Goal: Task Accomplishment & Management: Manage account settings

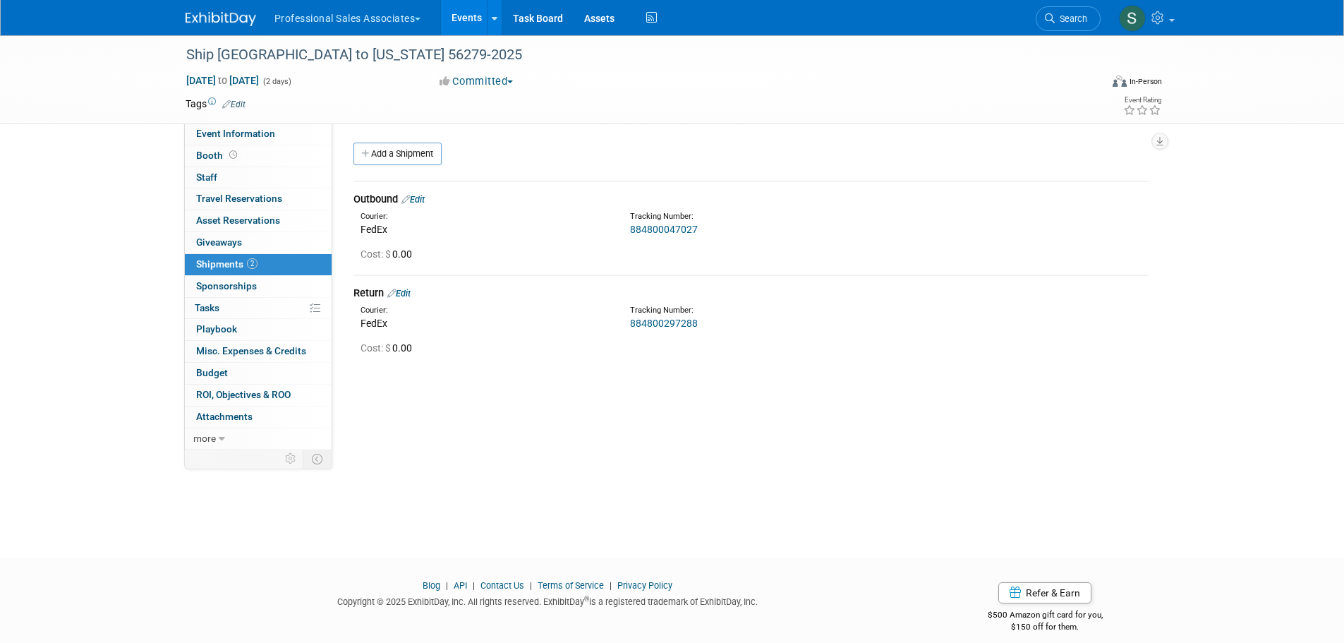
click at [324, 23] on button "Professional Sales Associates" at bounding box center [356, 15] width 166 height 31
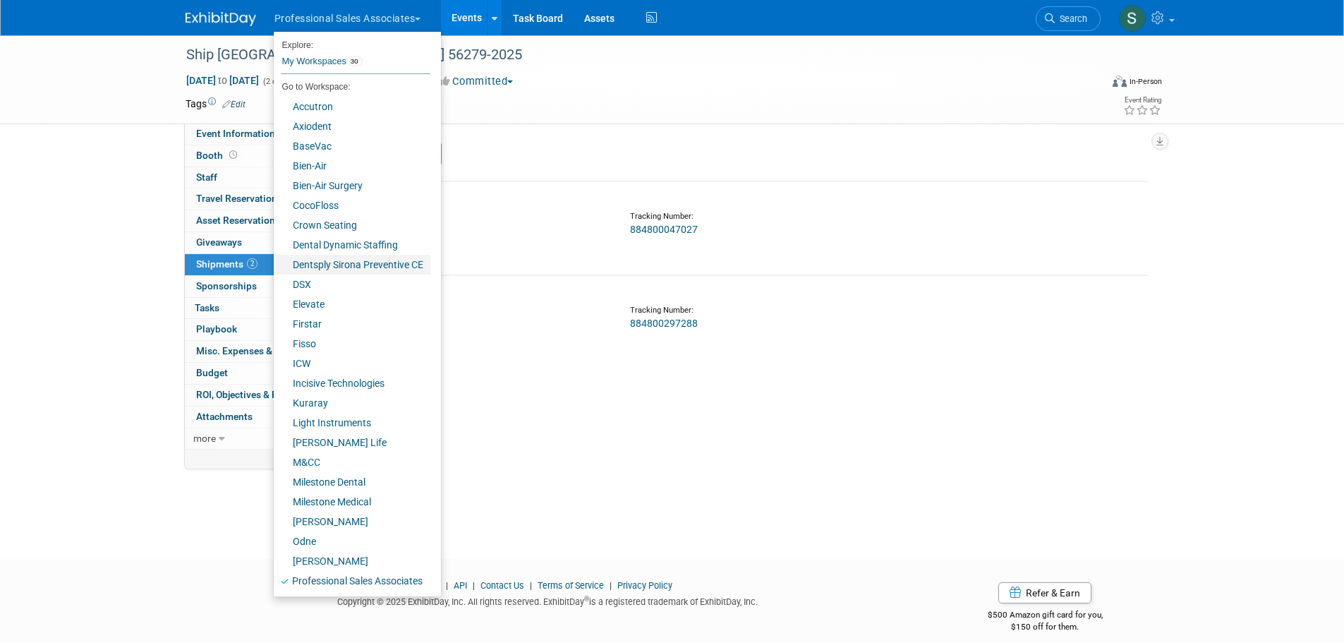
click at [367, 265] on link "Dentsply Sirona Preventive CE" at bounding box center [352, 265] width 157 height 20
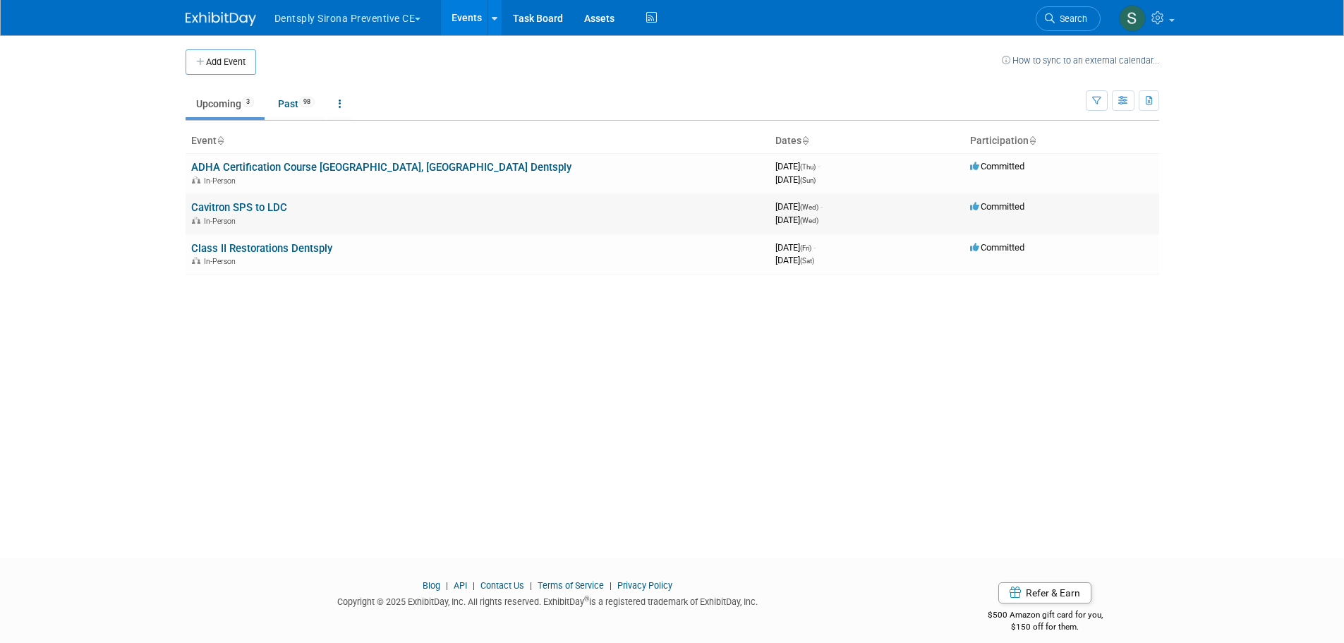
click at [276, 212] on link "Cavitron SPS to LDC" at bounding box center [239, 207] width 96 height 13
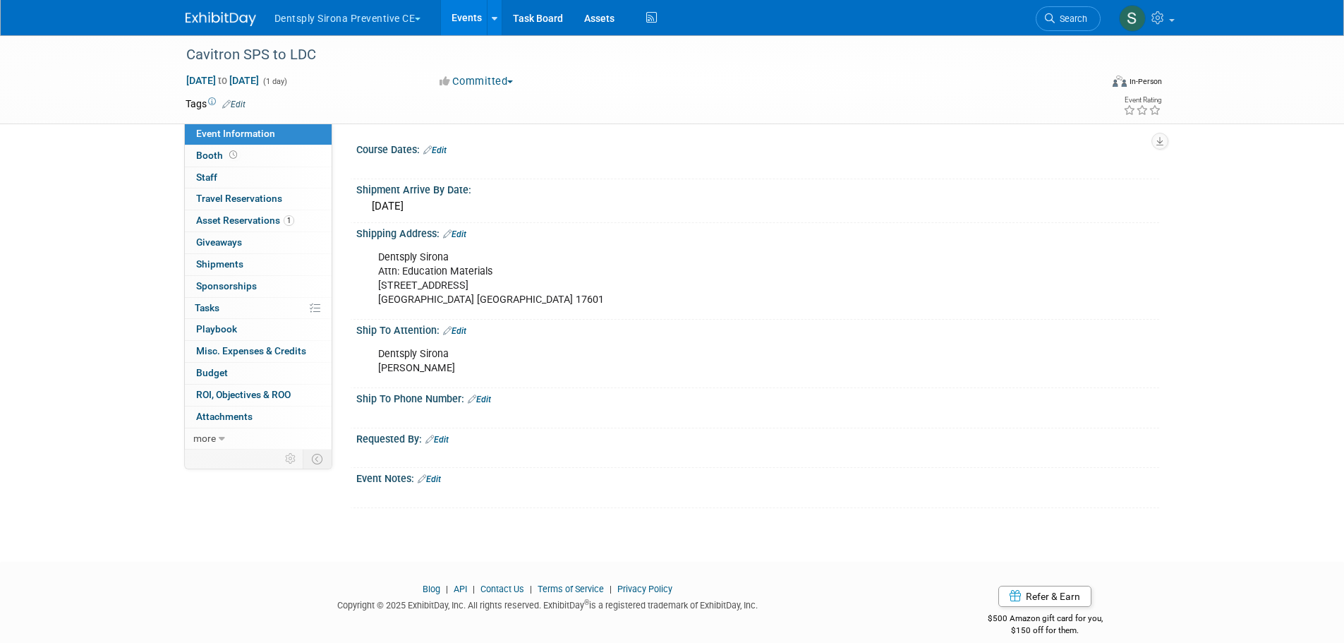
click at [388, 18] on button "Dentsply Sirona Preventive CE" at bounding box center [356, 15] width 166 height 31
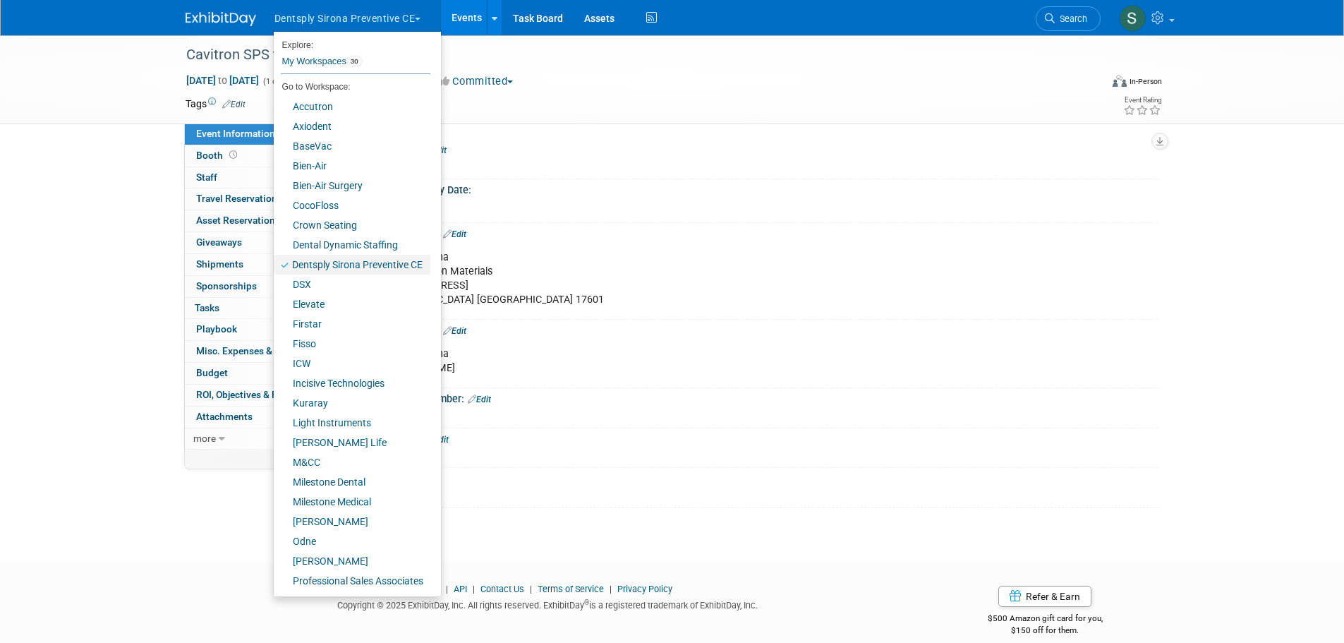
click at [412, 262] on link "Dentsply Sirona Preventive CE" at bounding box center [352, 265] width 157 height 20
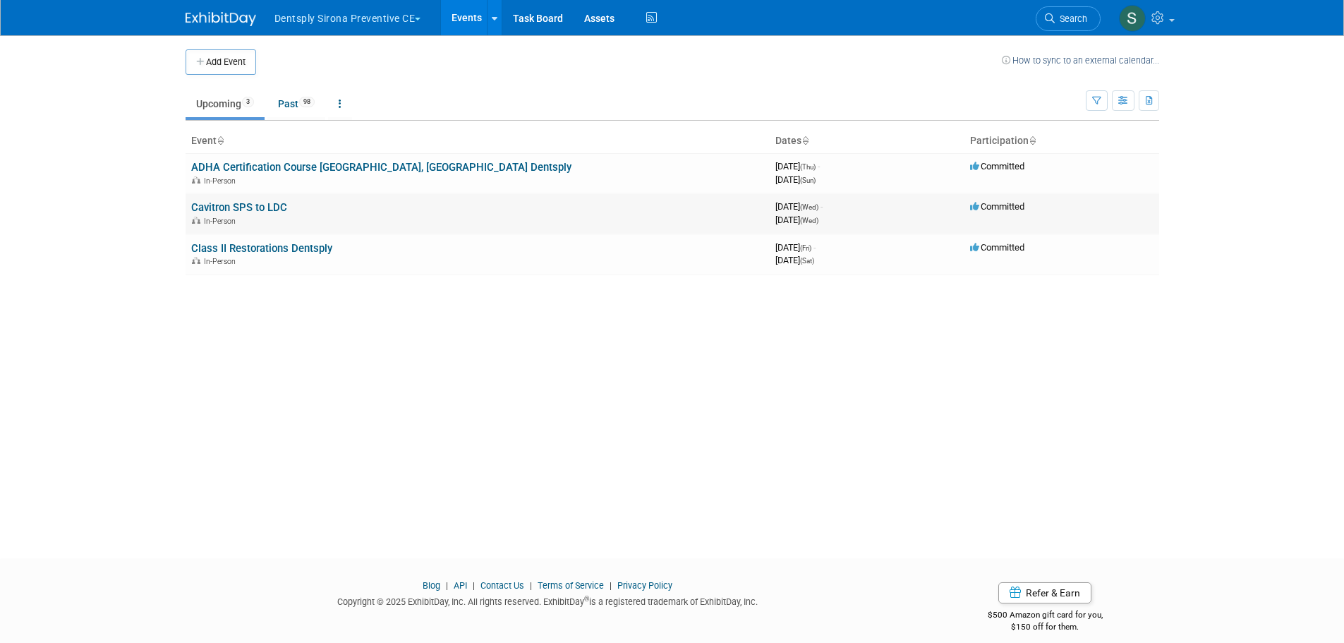
click at [215, 202] on link "Cavitron SPS to LDC" at bounding box center [239, 207] width 96 height 13
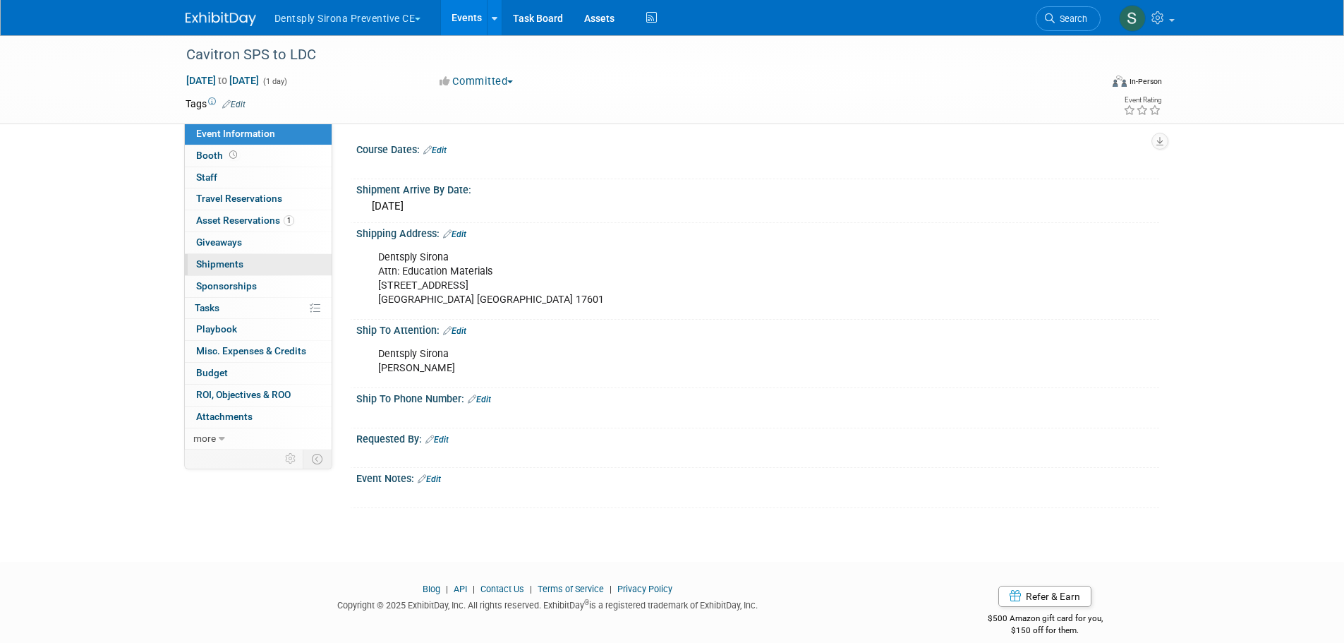
click at [250, 265] on link "0 Shipments 0" at bounding box center [258, 264] width 147 height 21
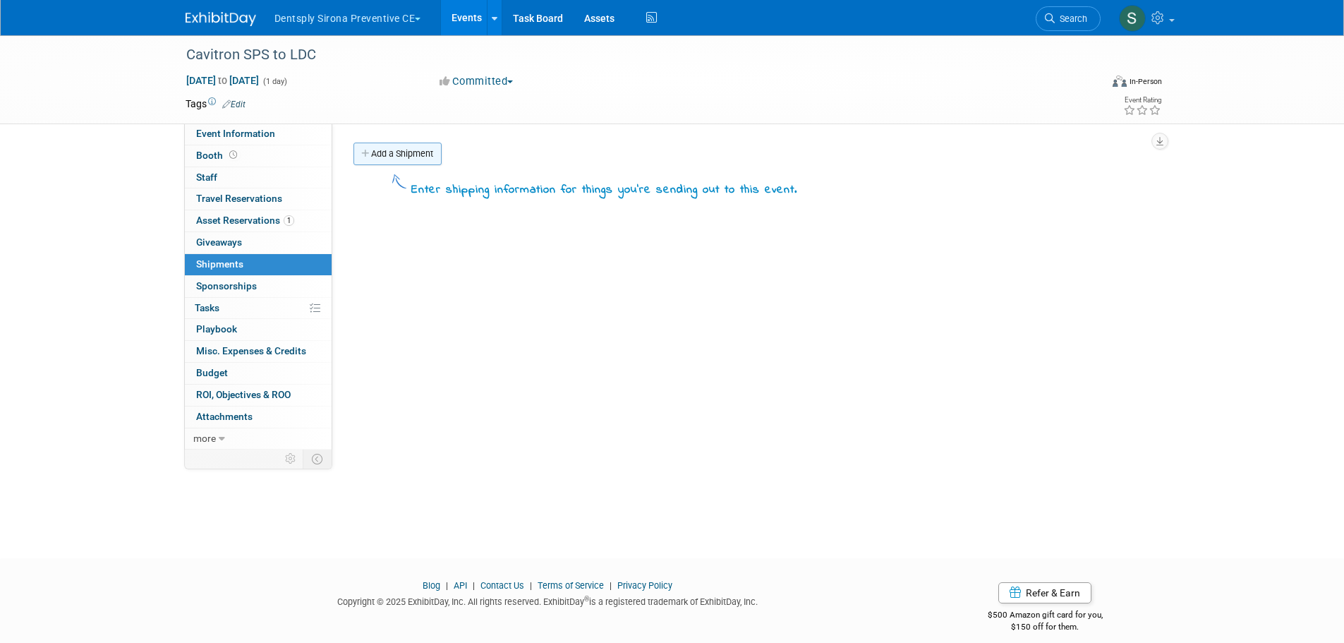
click at [392, 157] on link "Add a Shipment" at bounding box center [397, 153] width 88 height 23
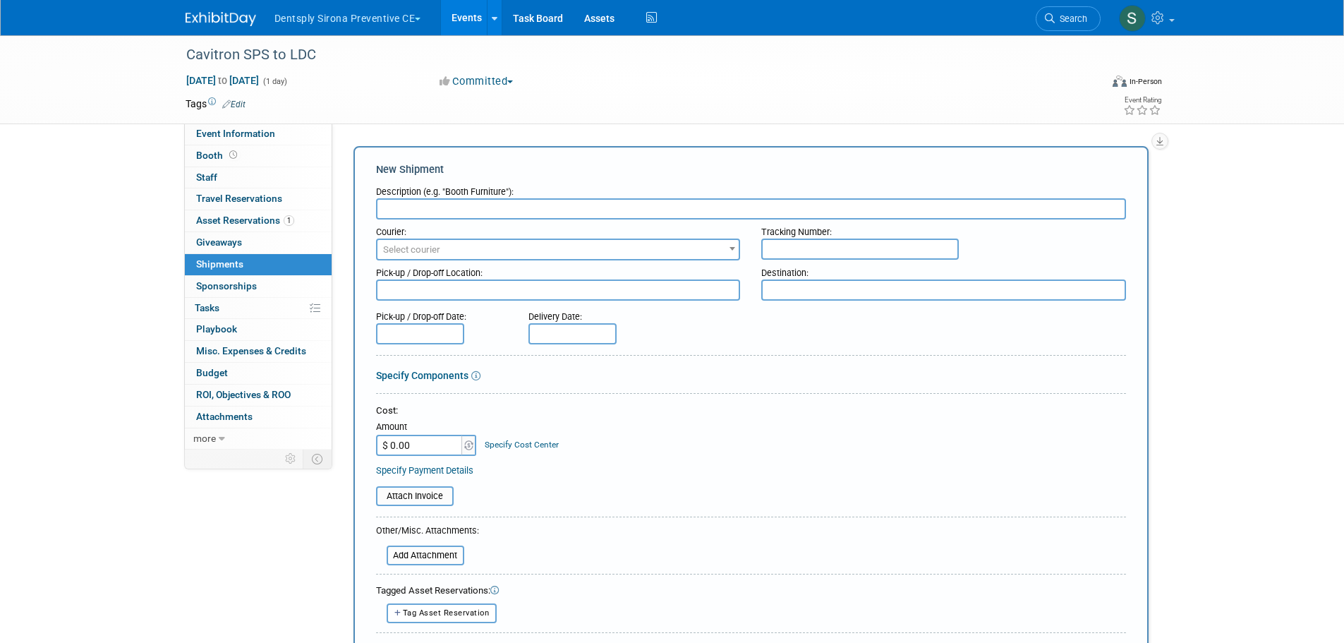
type input "o"
type input "Outbound"
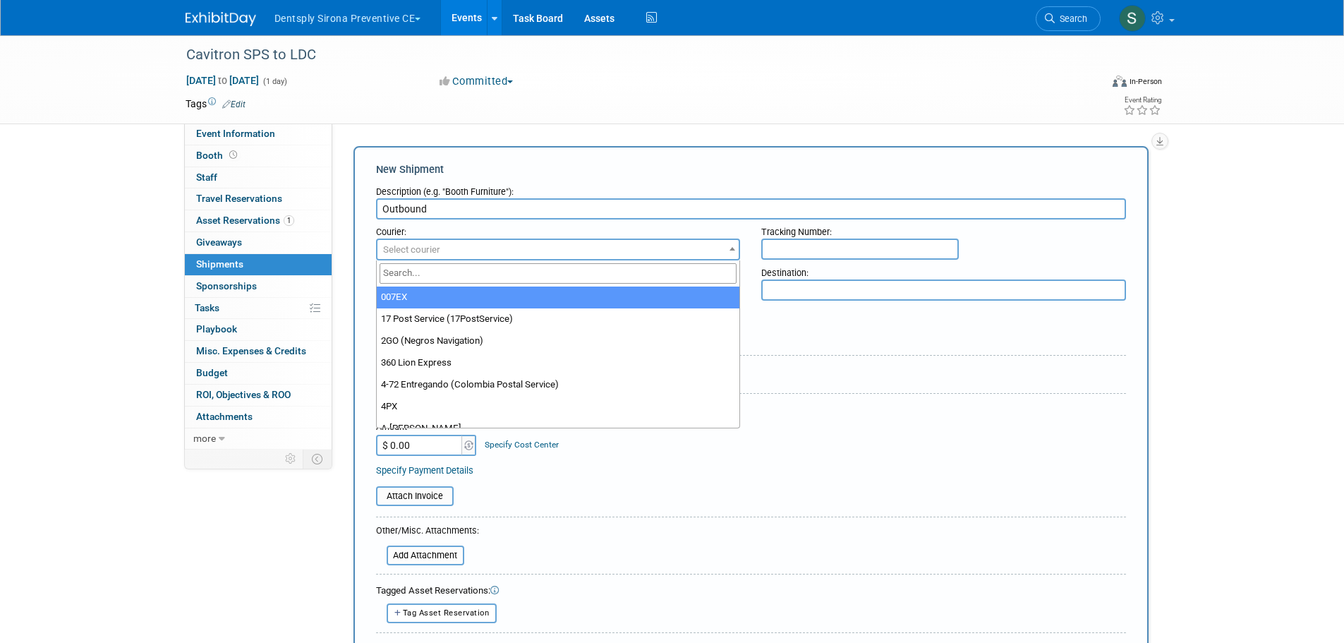
click at [419, 256] on span "Select courier" at bounding box center [558, 250] width 362 height 20
type input "fed"
select select "206"
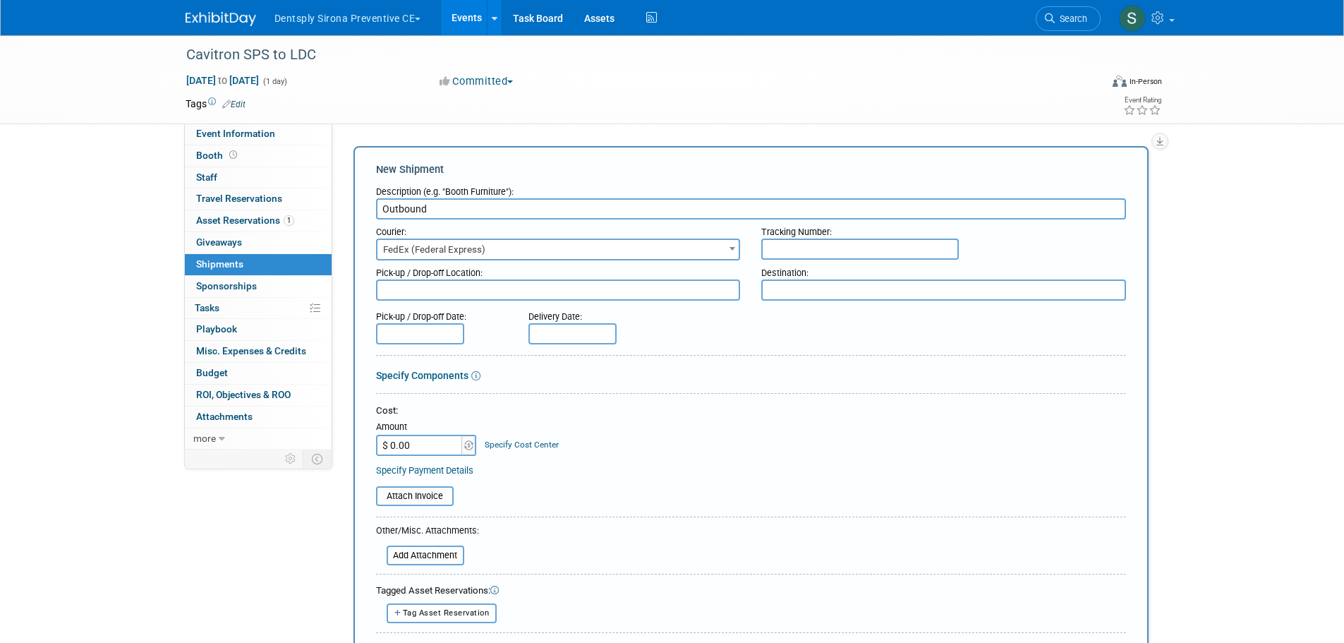
click at [782, 249] on input "text" at bounding box center [860, 248] width 198 height 21
paste input "884821712074"
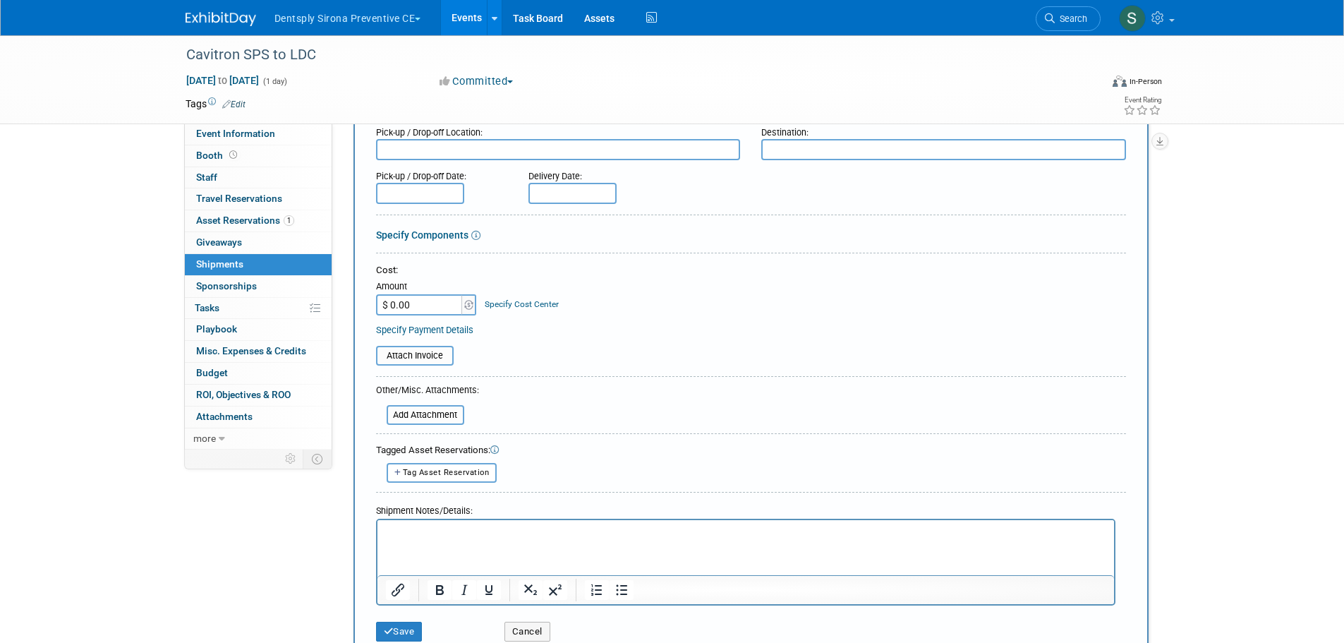
scroll to position [303, 0]
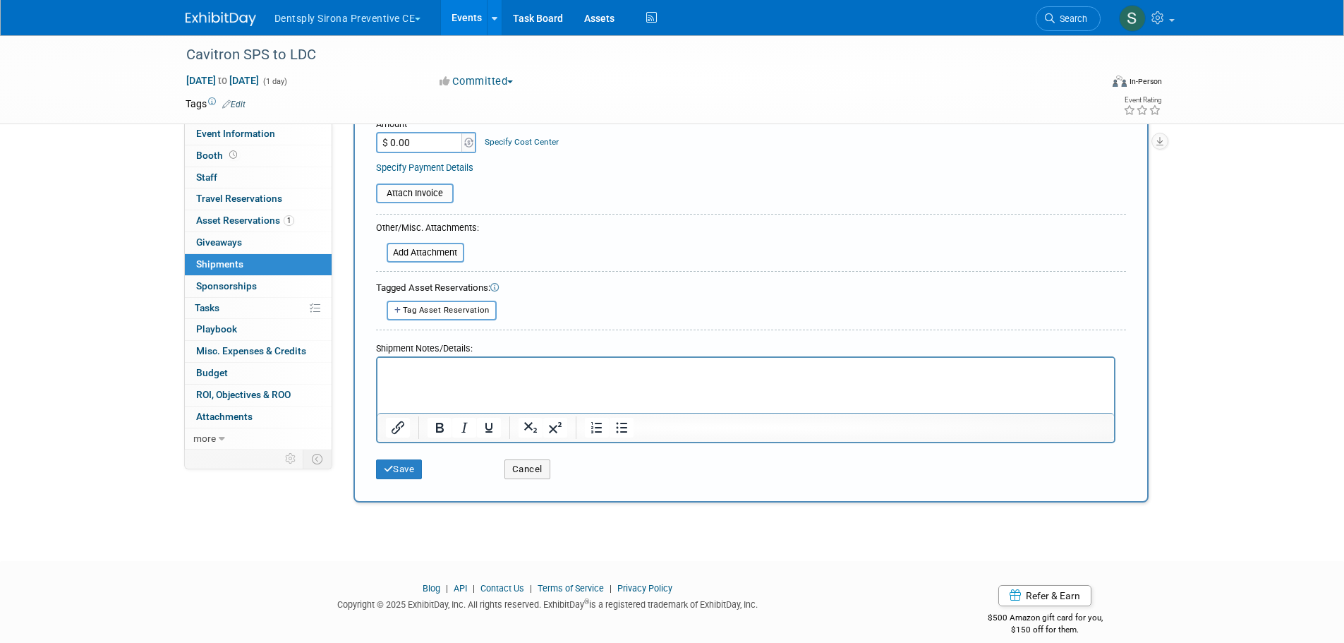
type input "884821712074"
click at [406, 479] on div "Save Cancel" at bounding box center [751, 464] width 750 height 43
click at [409, 475] on button "Save" at bounding box center [399, 469] width 47 height 20
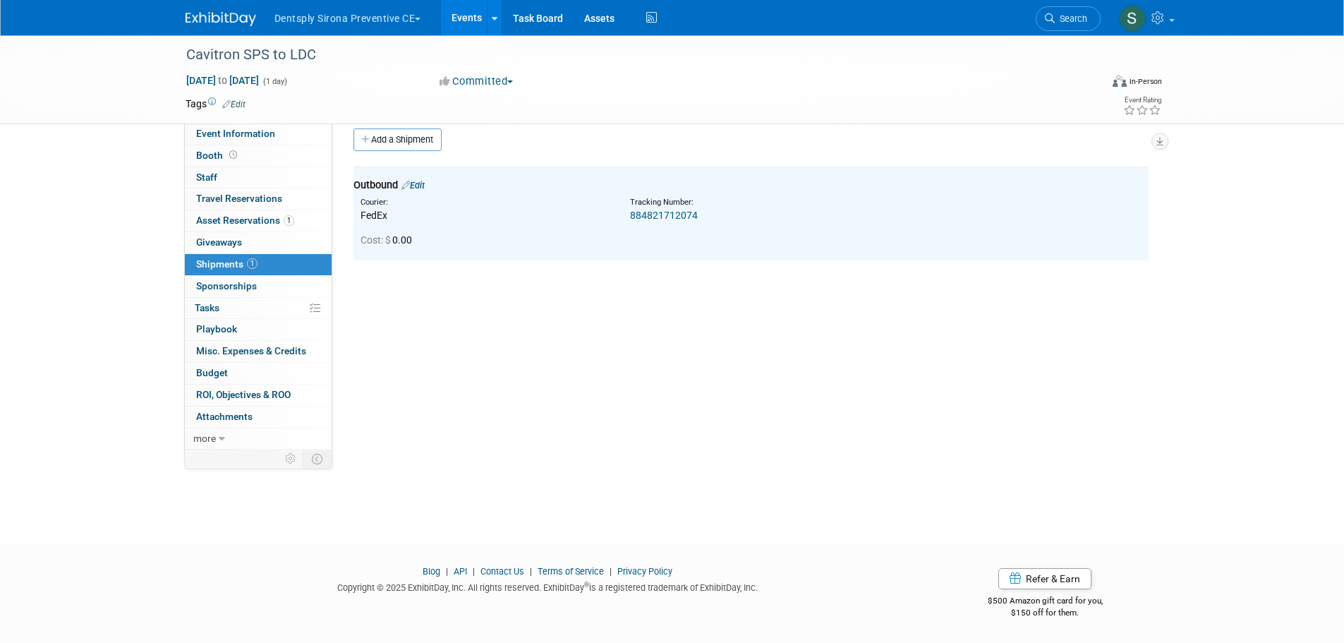
scroll to position [0, 0]
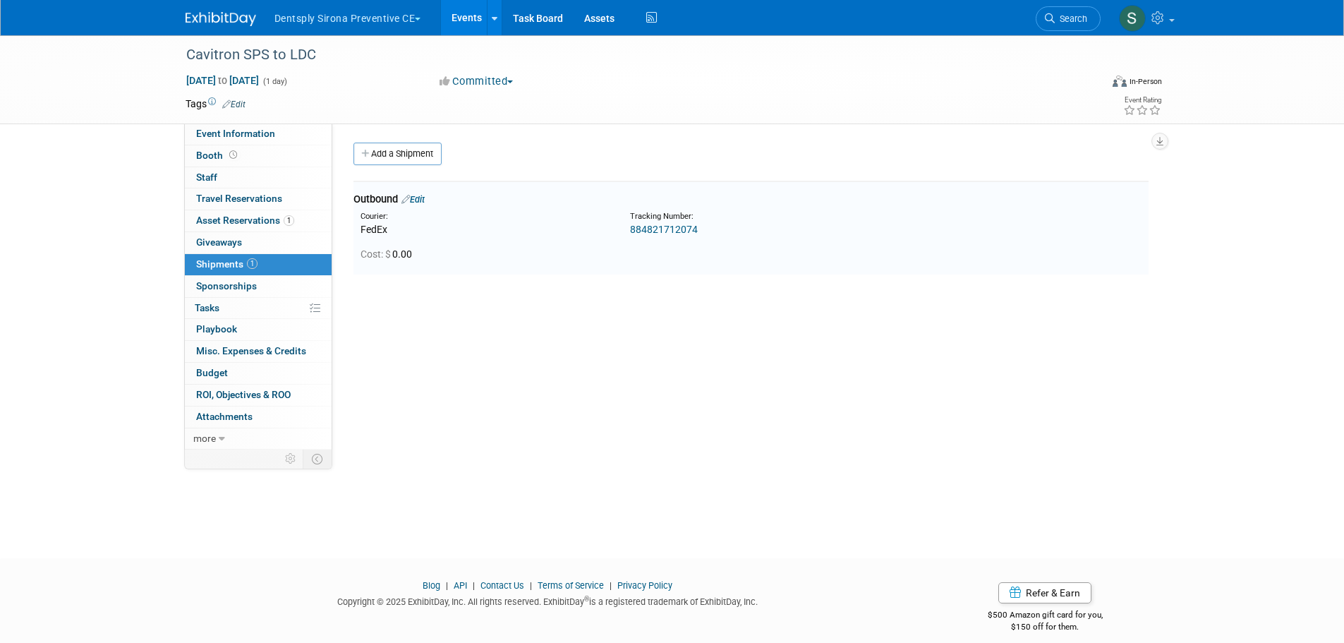
click at [623, 504] on div "Cavitron SPS to LDC [DATE] to [DATE] (1 day) [DATE] to [DATE] Committed Committ…" at bounding box center [672, 283] width 1344 height 497
click at [291, 128] on link "Event Information" at bounding box center [258, 133] width 147 height 21
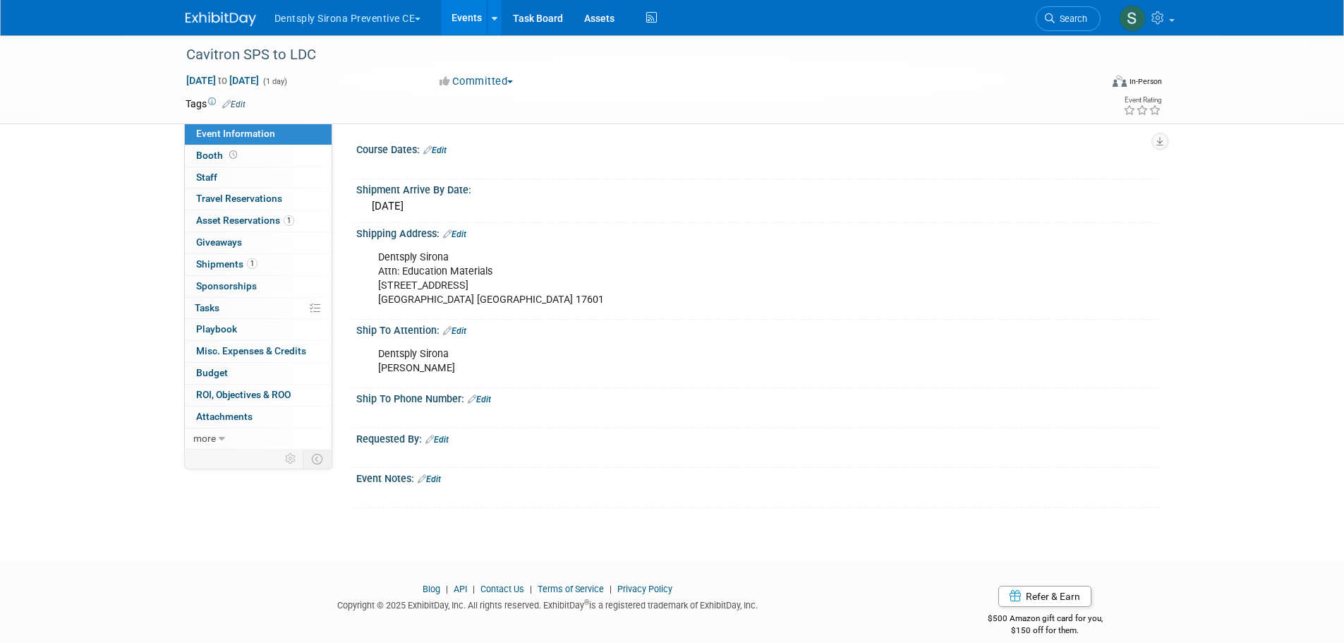
drag, startPoint x: 377, startPoint y: 259, endPoint x: 492, endPoint y: 322, distance: 132.0
click at [492, 322] on div "Course Dates: Edit X Edit Dentsply Sirona" at bounding box center [750, 323] width 795 height 369
click at [494, 322] on div "Ship To Attention: Edit" at bounding box center [757, 329] width 803 height 18
drag, startPoint x: 483, startPoint y: 298, endPoint x: 379, endPoint y: 252, distance: 114.3
click at [379, 252] on div "Dentsply Sirona Attn: Education Materials [STREET_ADDRESS]" at bounding box center [686, 278] width 636 height 71
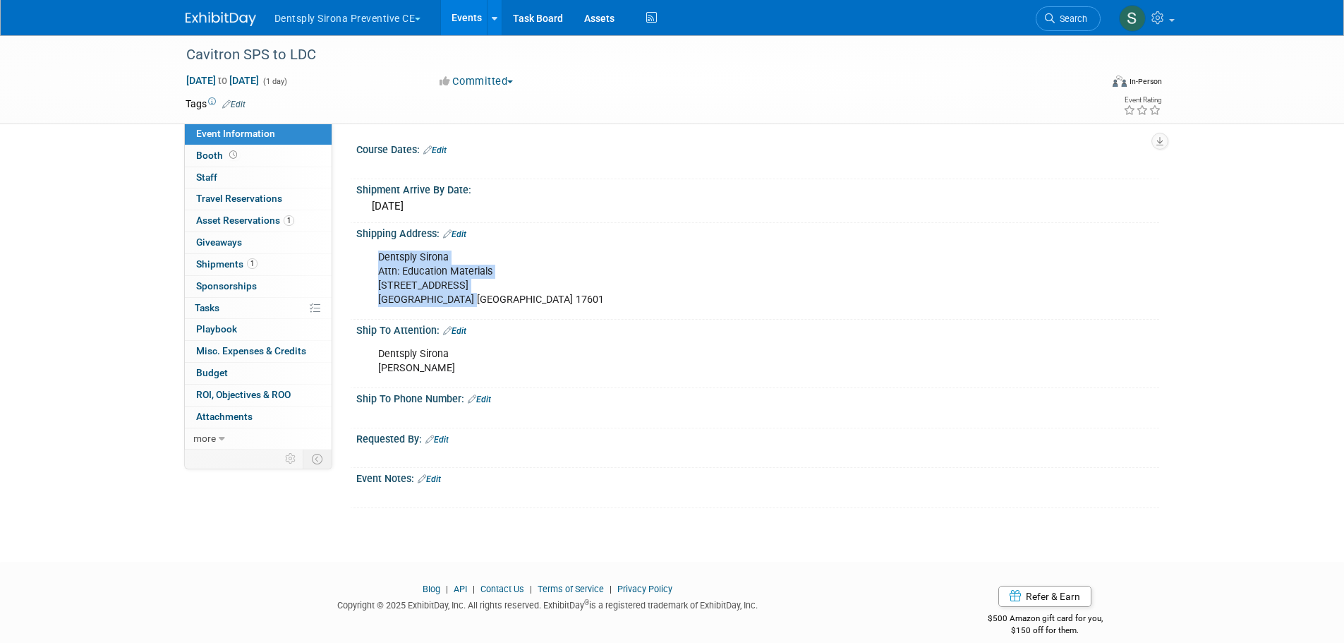
copy div "Dentsply Sirona Attn: Education Materials [STREET_ADDRESS]"
